Goal: Browse casually

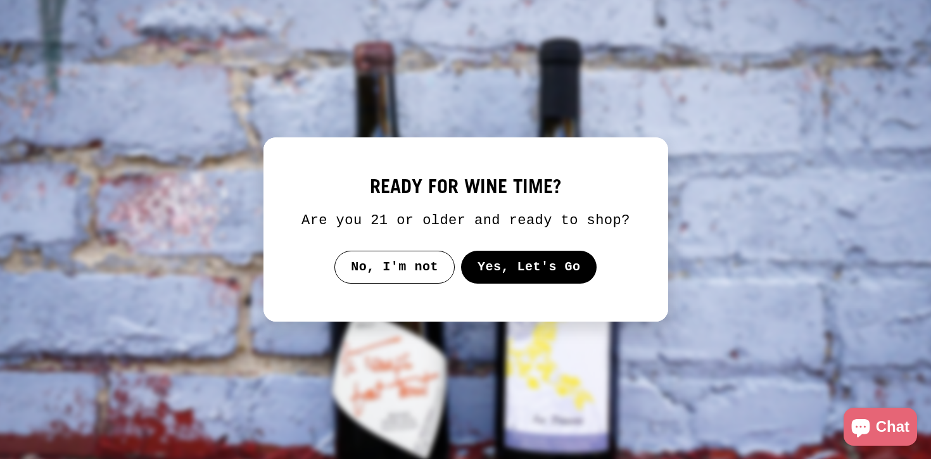
click at [500, 284] on button "Yes, Let's Go" at bounding box center [528, 267] width 136 height 33
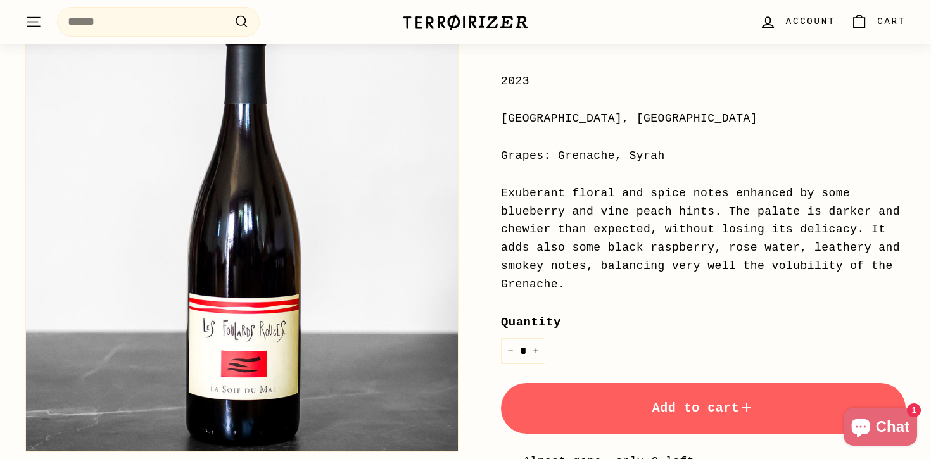
scroll to position [258, 0]
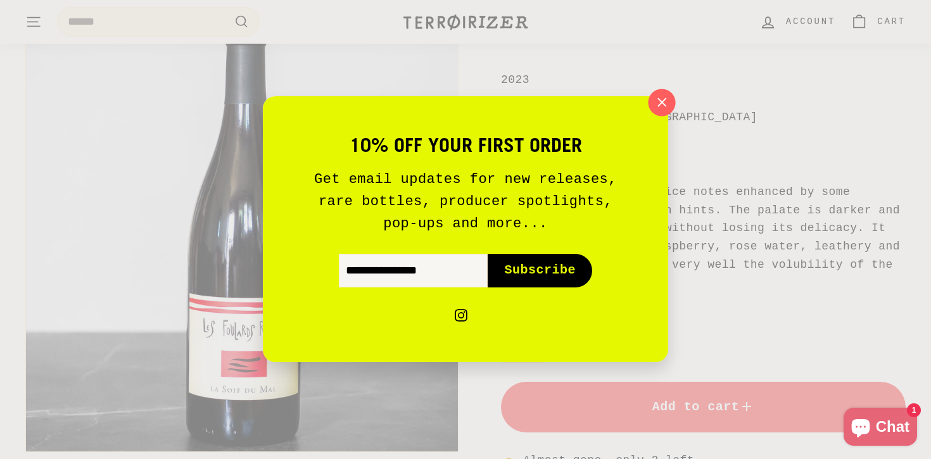
click at [665, 105] on icon "button" at bounding box center [661, 102] width 19 height 19
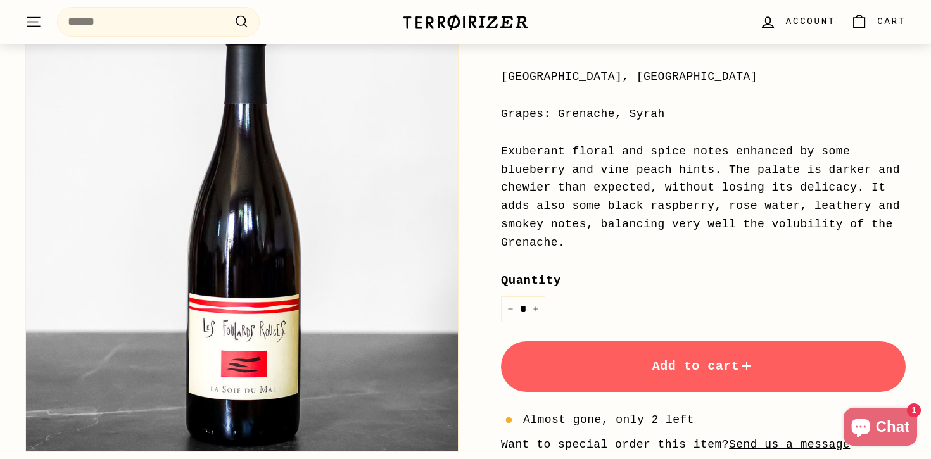
scroll to position [289, 0]
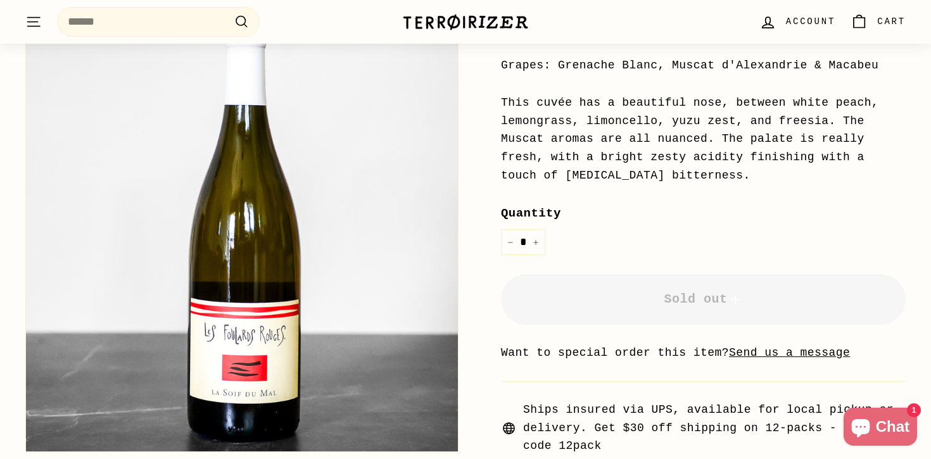
scroll to position [215, 0]
